Goal: Use online tool/utility

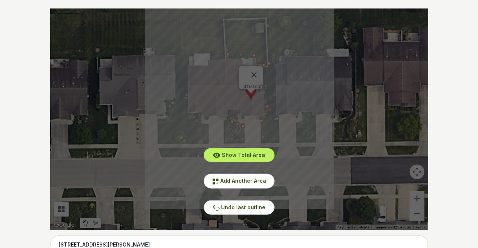
scroll to position [168, 0]
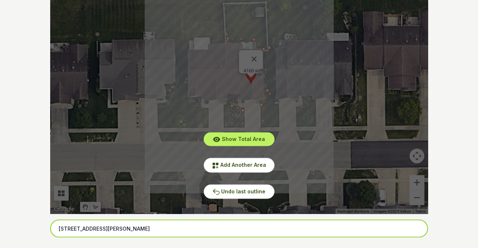
drag, startPoint x: 144, startPoint y: 228, endPoint x: 45, endPoint y: 226, distance: 98.3
paste input "125 colebrook"
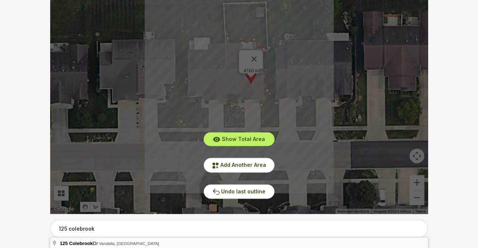
type input "[STREET_ADDRESS]"
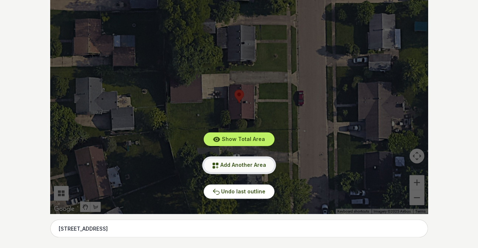
click at [226, 166] on span "Add Another Area" at bounding box center [244, 165] width 46 height 6
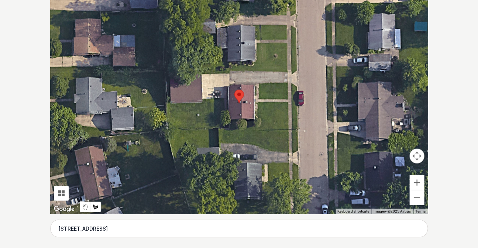
click at [299, 129] on div at bounding box center [239, 104] width 378 height 222
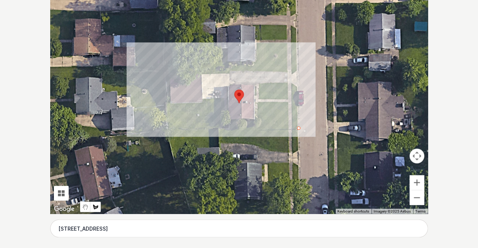
click at [167, 127] on div at bounding box center [239, 104] width 378 height 222
click at [166, 102] on div at bounding box center [239, 104] width 378 height 222
click at [225, 99] on div at bounding box center [239, 104] width 378 height 222
click at [225, 125] on div at bounding box center [239, 104] width 378 height 222
click at [261, 123] on div at bounding box center [239, 104] width 378 height 222
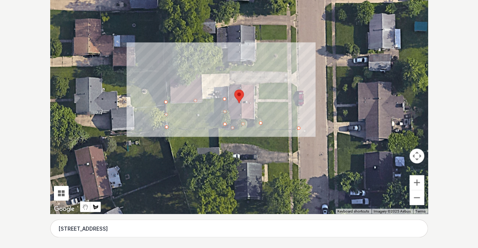
click at [259, 83] on div at bounding box center [239, 104] width 378 height 222
click at [293, 84] on div at bounding box center [239, 104] width 378 height 222
click at [298, 88] on div at bounding box center [239, 104] width 378 height 222
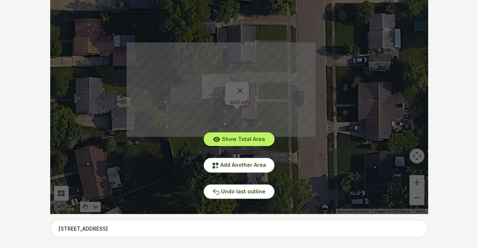
click at [317, 110] on div "Show Total Area Add Another Area Undo last outline" at bounding box center [239, 104] width 378 height 222
click at [261, 166] on span "Add Another Area" at bounding box center [244, 165] width 46 height 6
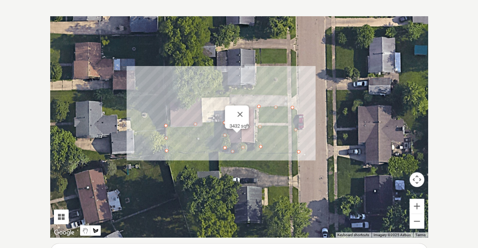
scroll to position [134, 0]
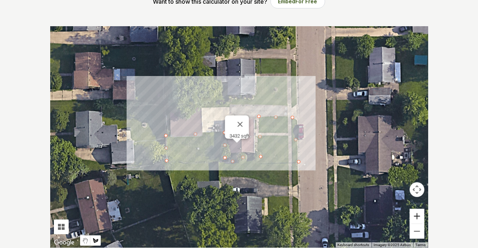
click at [420, 214] on button "Zoom in" at bounding box center [417, 216] width 15 height 15
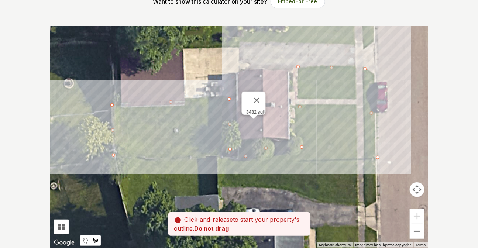
drag, startPoint x: 200, startPoint y: 109, endPoint x: 221, endPoint y: 73, distance: 41.7
click at [221, 73] on div at bounding box center [239, 137] width 378 height 222
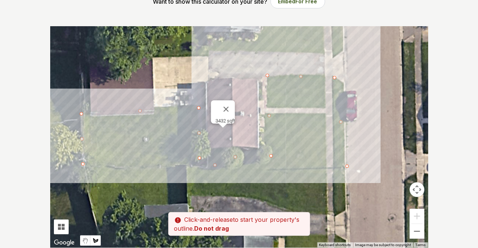
drag, startPoint x: 234, startPoint y: 73, endPoint x: 222, endPoint y: 80, distance: 13.2
click at [223, 79] on div at bounding box center [239, 137] width 378 height 222
